Goal: Connect with others: Establish contact or relationships with other users

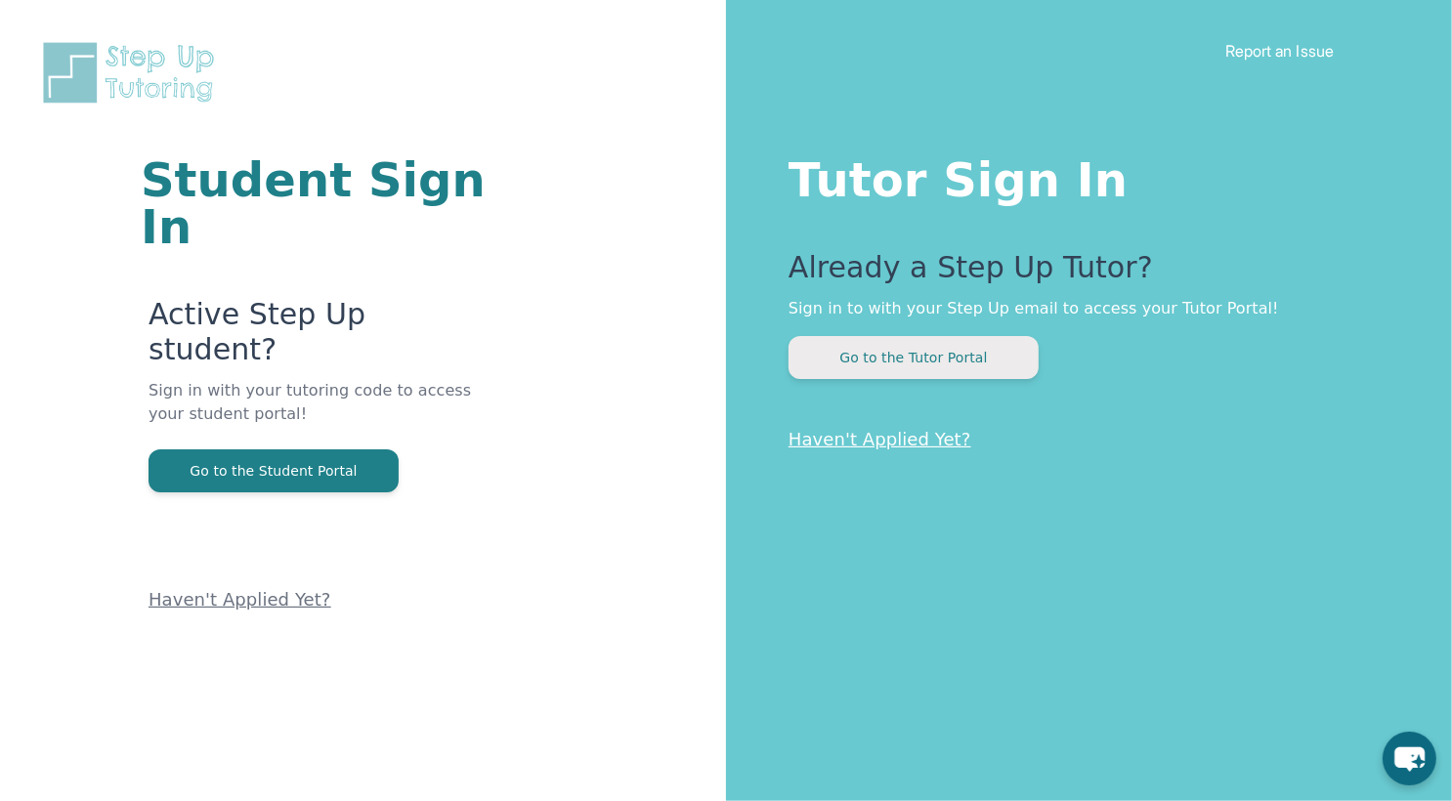
click at [989, 367] on button "Go to the Tutor Portal" at bounding box center [913, 357] width 250 height 43
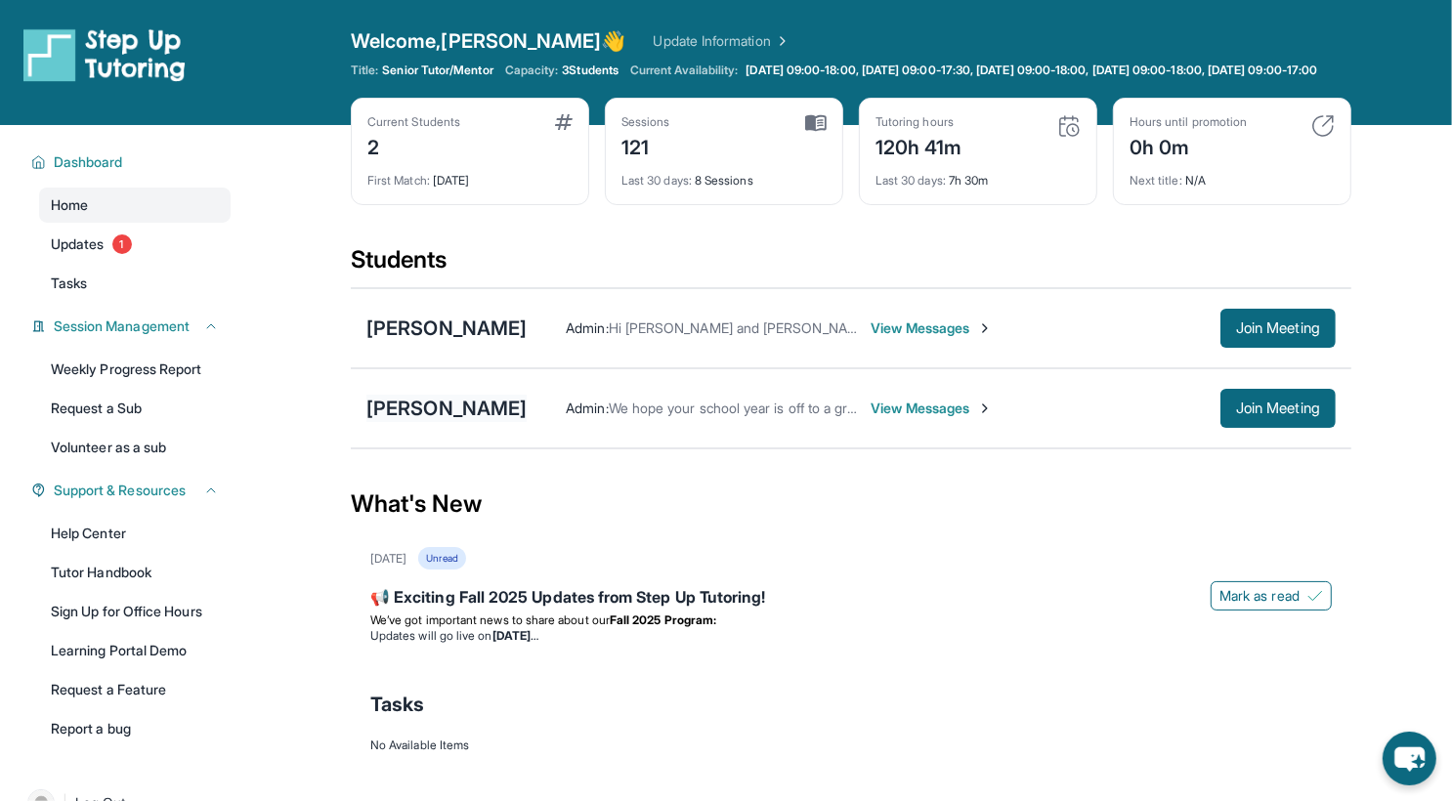
click at [471, 412] on div "[PERSON_NAME]" at bounding box center [446, 408] width 160 height 27
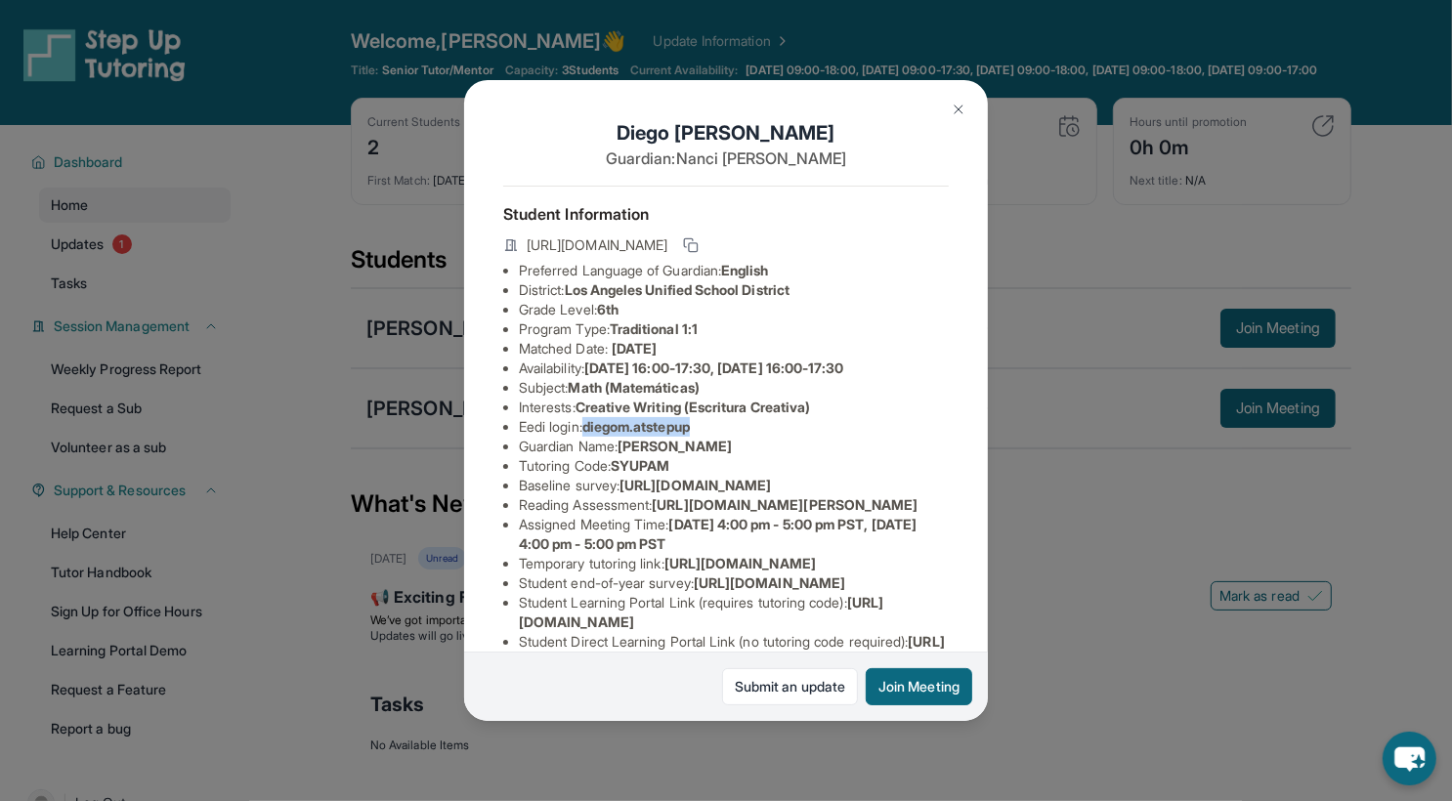
drag, startPoint x: 705, startPoint y: 425, endPoint x: 588, endPoint y: 434, distance: 117.6
click at [588, 434] on li "Eedi login : [PERSON_NAME].atstepup" at bounding box center [734, 427] width 430 height 20
copy li "diegom.atstepup"
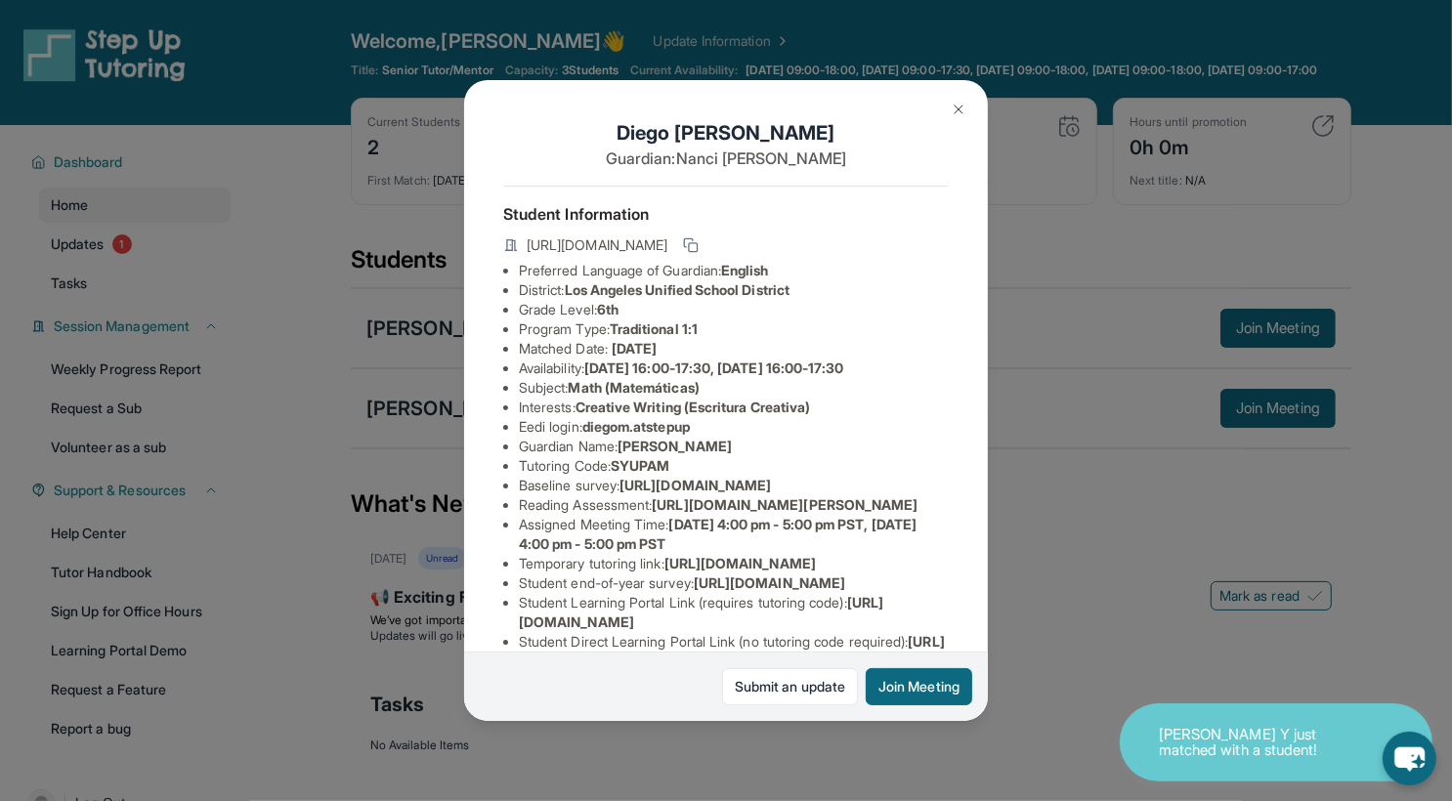
click at [1058, 583] on div "[PERSON_NAME] Guardian: [PERSON_NAME] Student Information [URL][DOMAIN_NAME] Pr…" at bounding box center [726, 400] width 1452 height 801
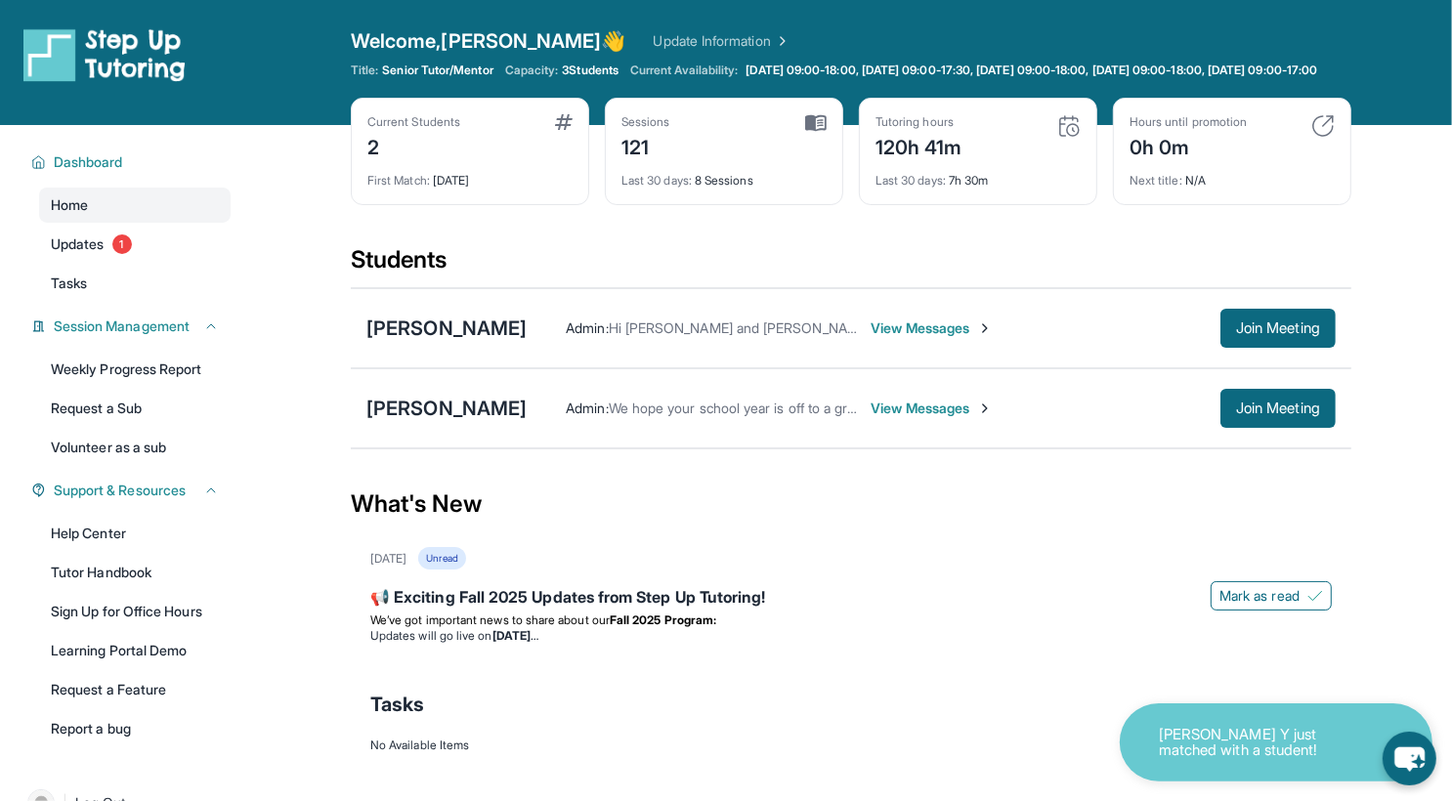
click at [926, 418] on span "View Messages" at bounding box center [931, 409] width 122 height 20
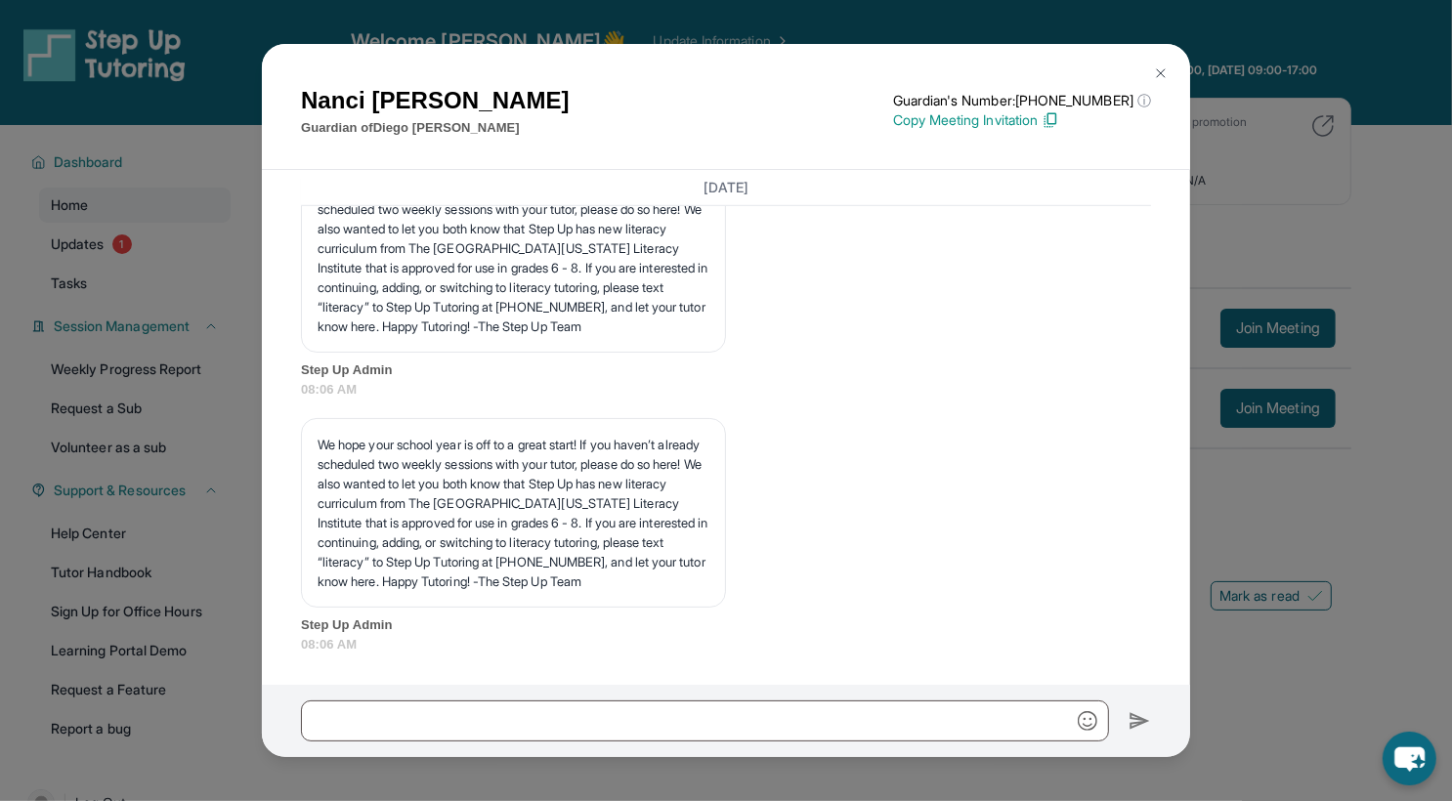
scroll to position [13207, 0]
click at [1156, 73] on img at bounding box center [1161, 73] width 16 height 16
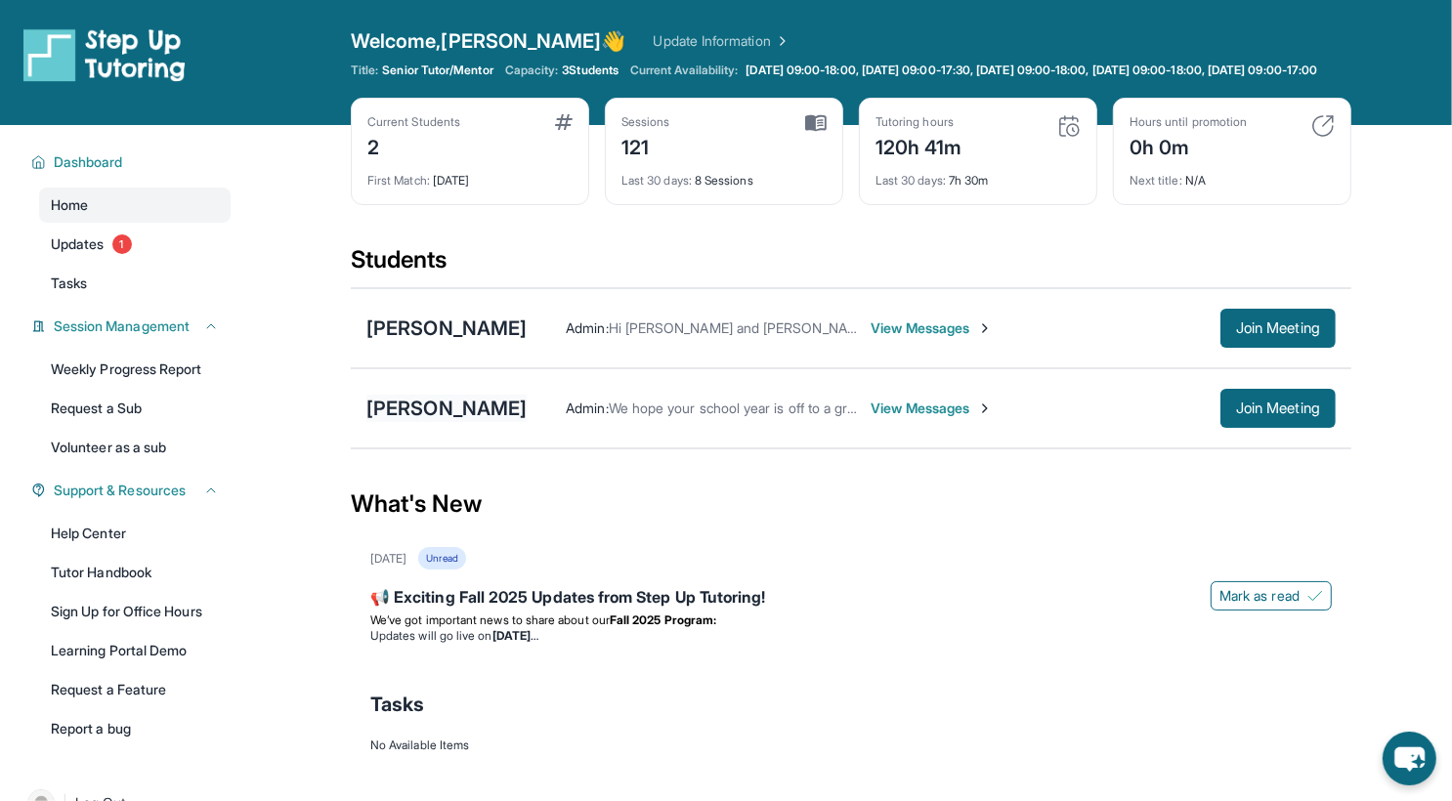
click at [447, 422] on div "[PERSON_NAME]" at bounding box center [446, 408] width 160 height 27
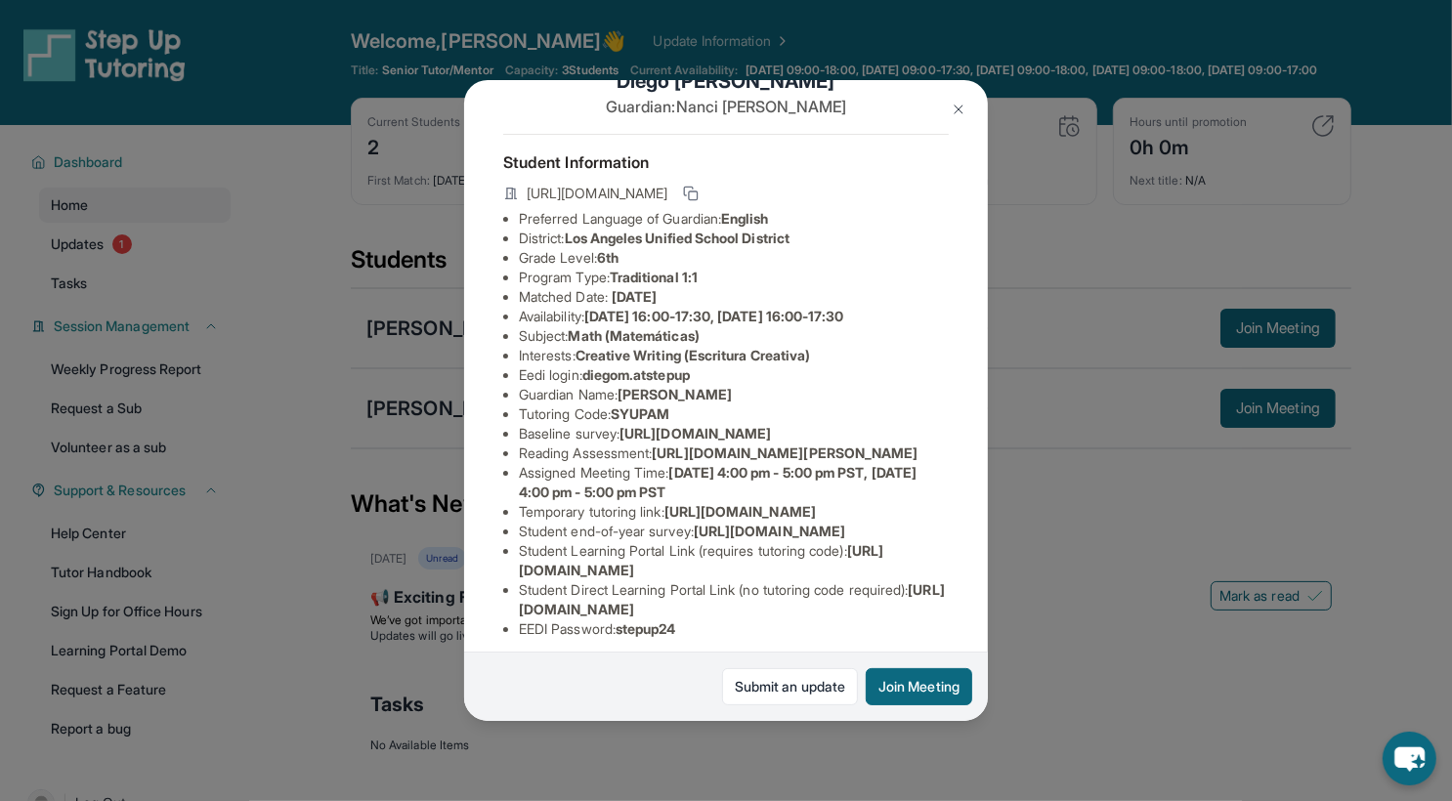
scroll to position [137, 0]
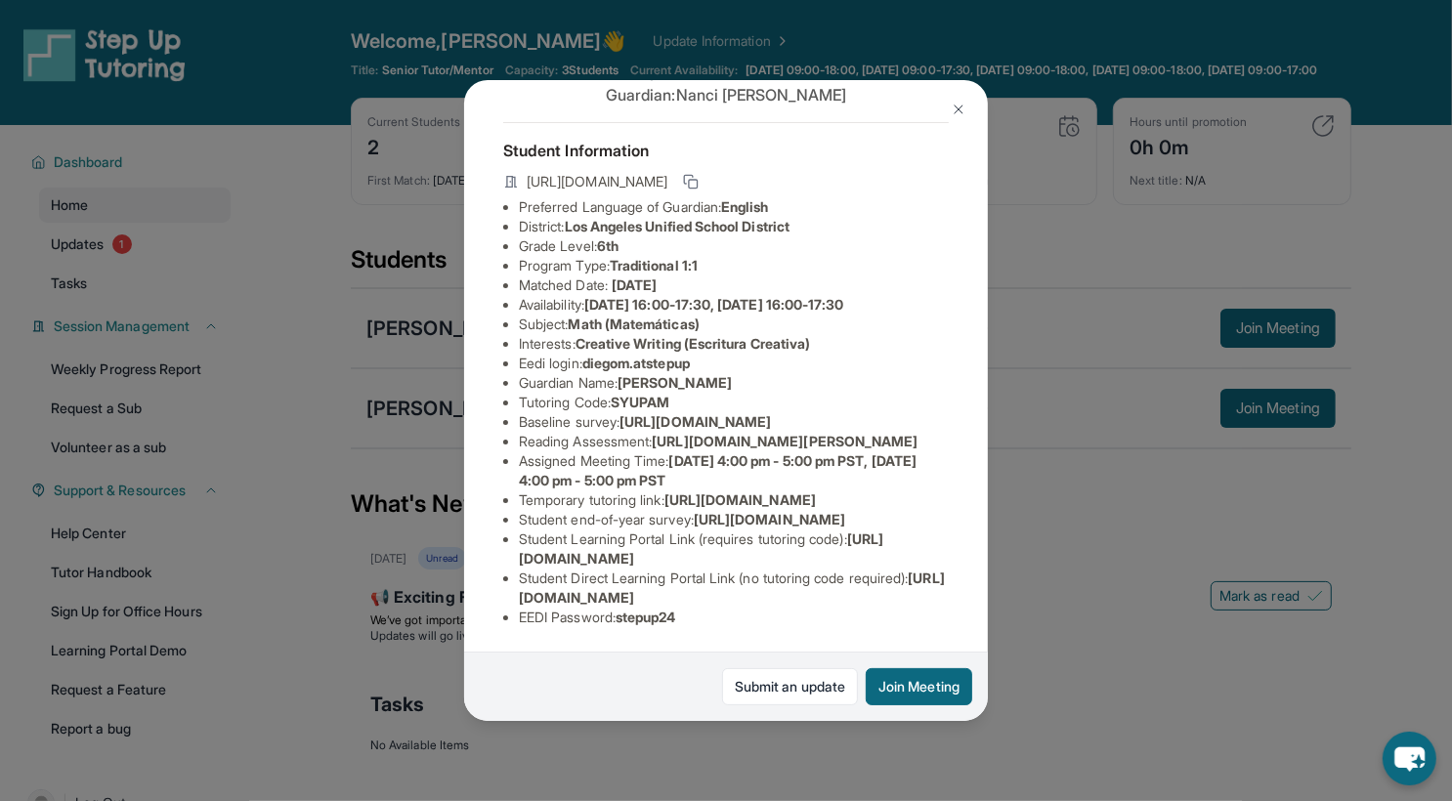
click at [1039, 639] on div "[PERSON_NAME] Guardian: [PERSON_NAME] Student Information [URL][DOMAIN_NAME] Pr…" at bounding box center [726, 400] width 1452 height 801
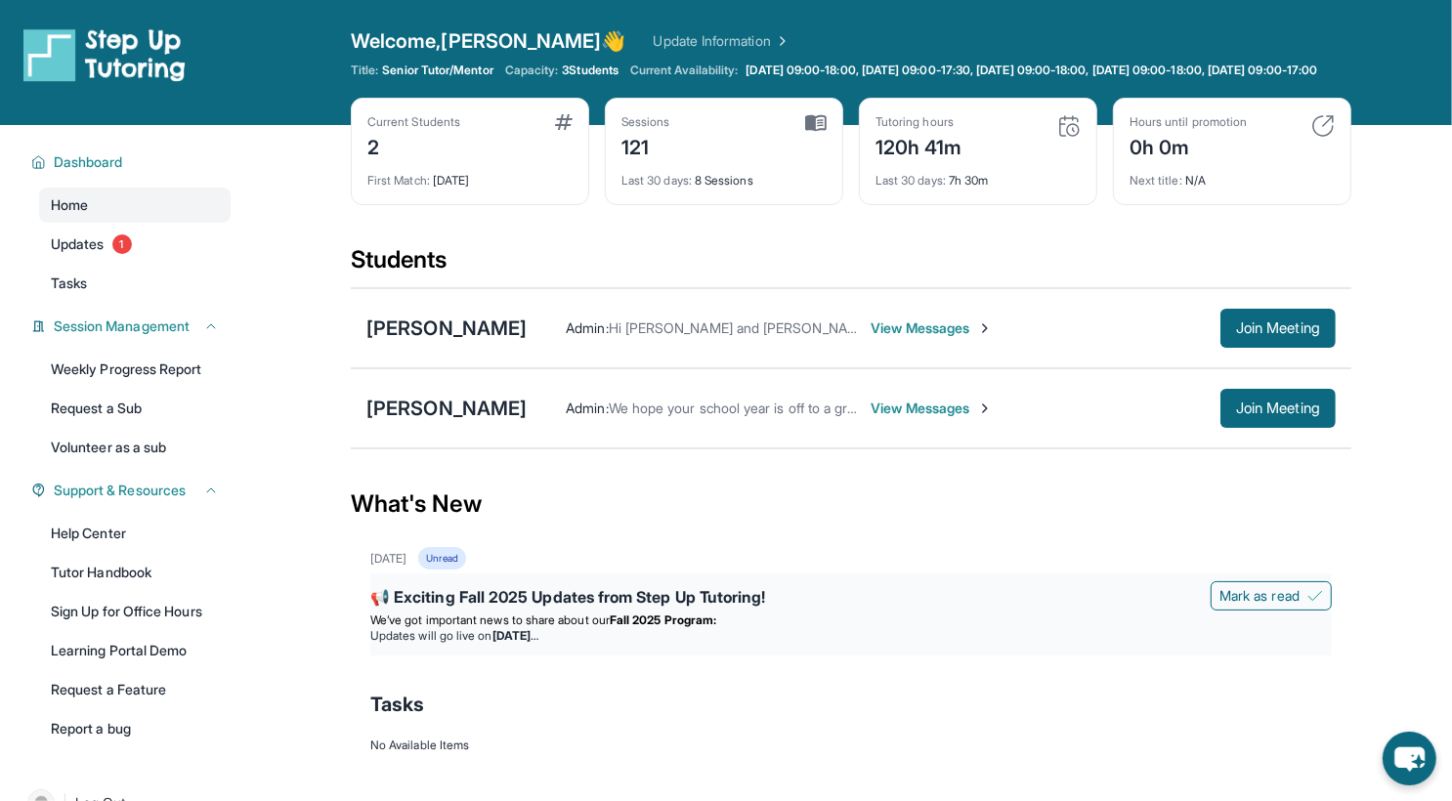
scroll to position [140, 0]
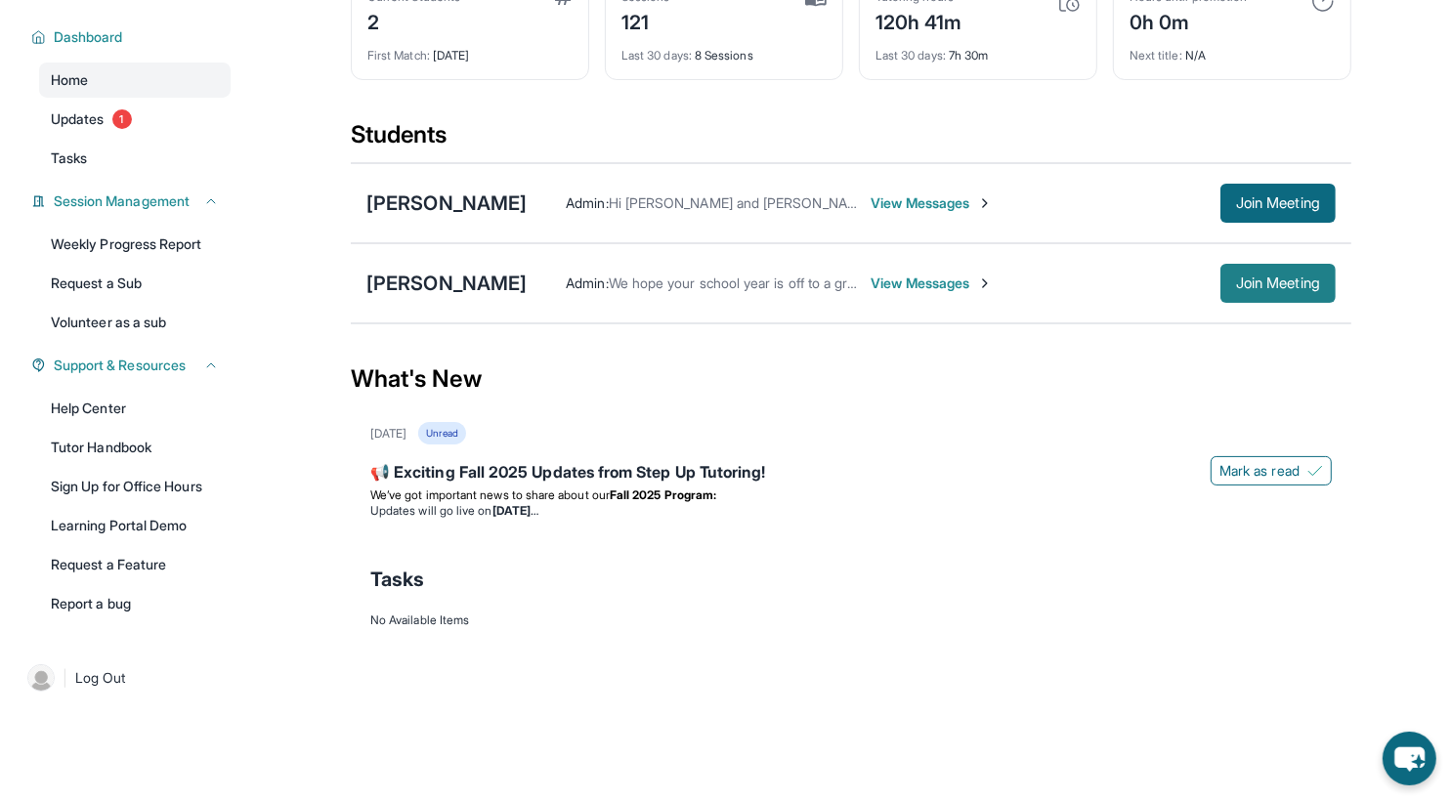
click at [1262, 295] on button "Join Meeting" at bounding box center [1277, 283] width 115 height 39
